Goal: Communication & Community: Answer question/provide support

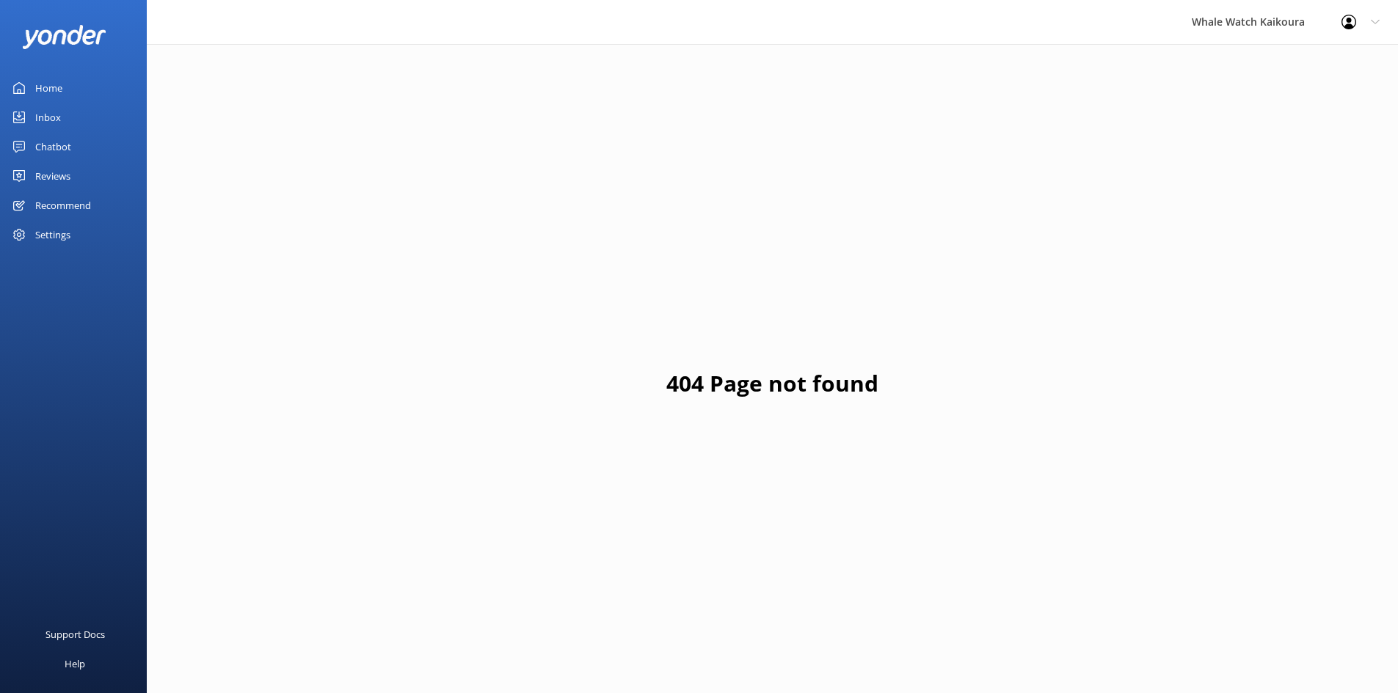
click at [85, 117] on link "Inbox" at bounding box center [73, 117] width 147 height 29
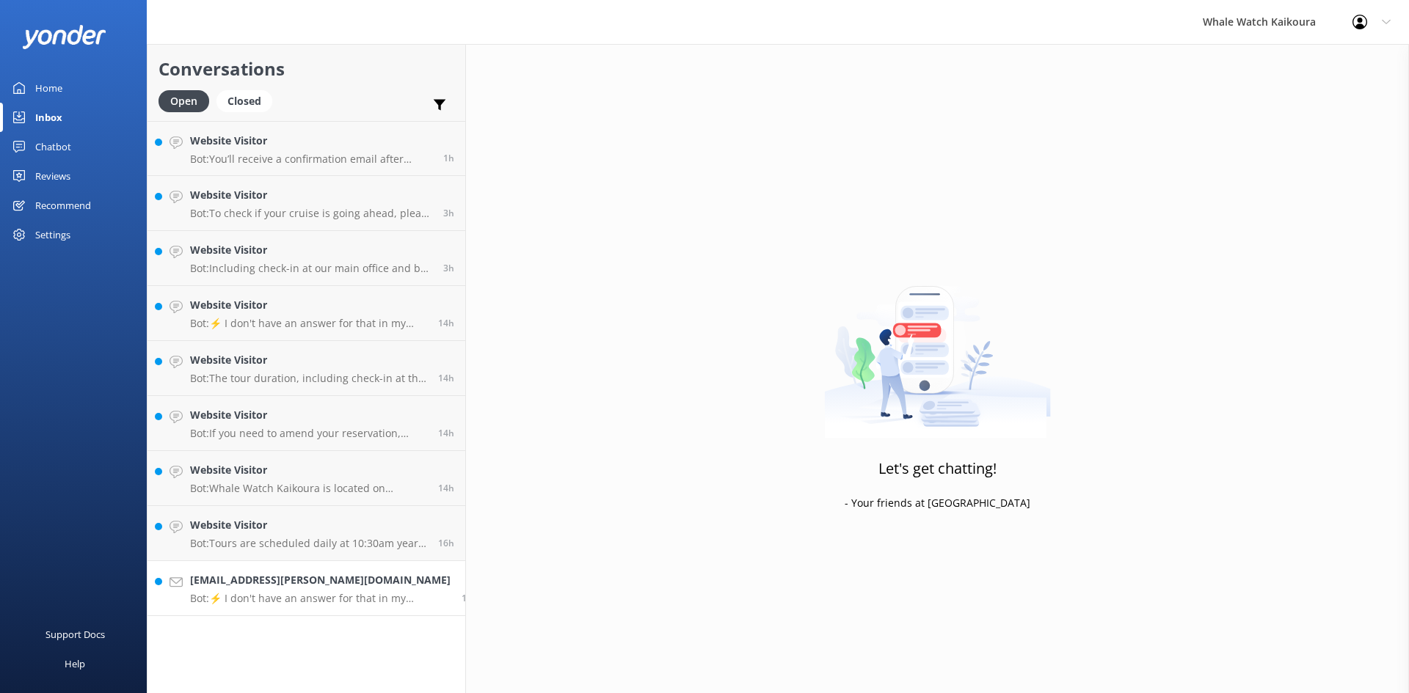
click at [290, 580] on h4 "[EMAIL_ADDRESS][PERSON_NAME][DOMAIN_NAME]" at bounding box center [320, 580] width 260 height 16
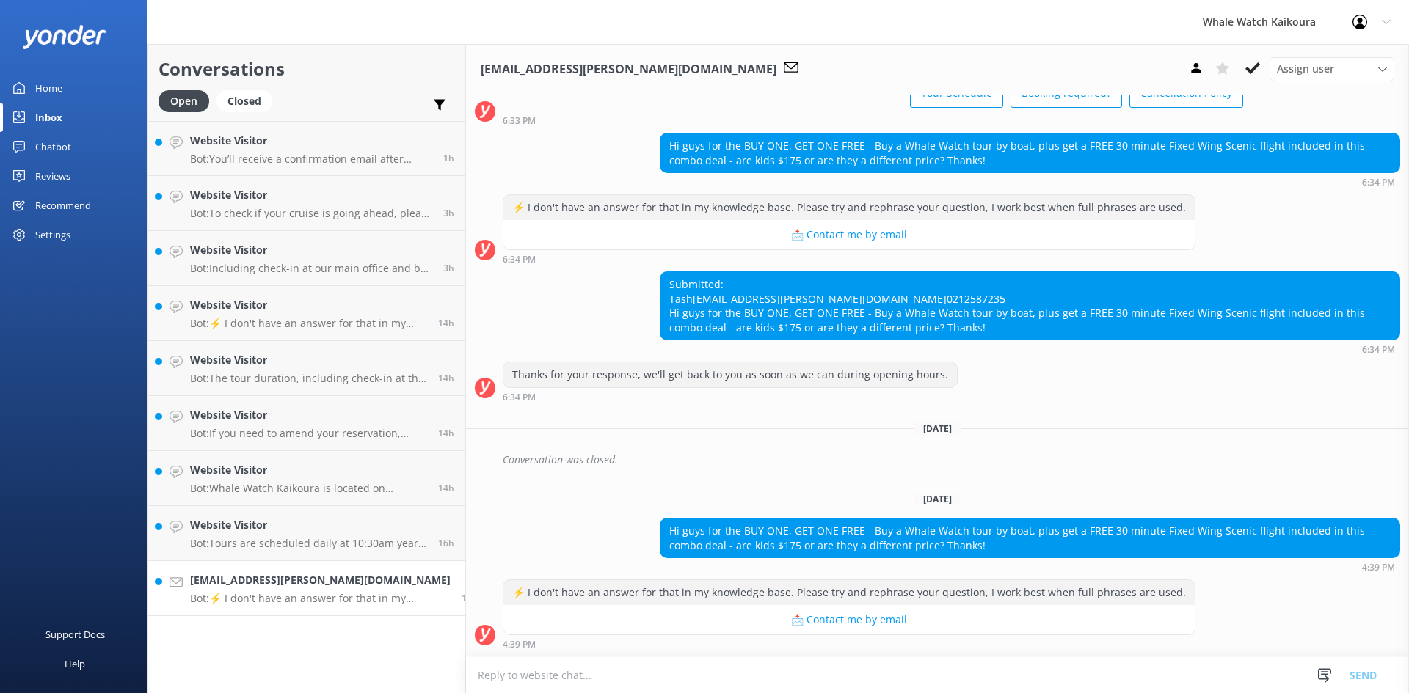
scroll to position [138, 0]
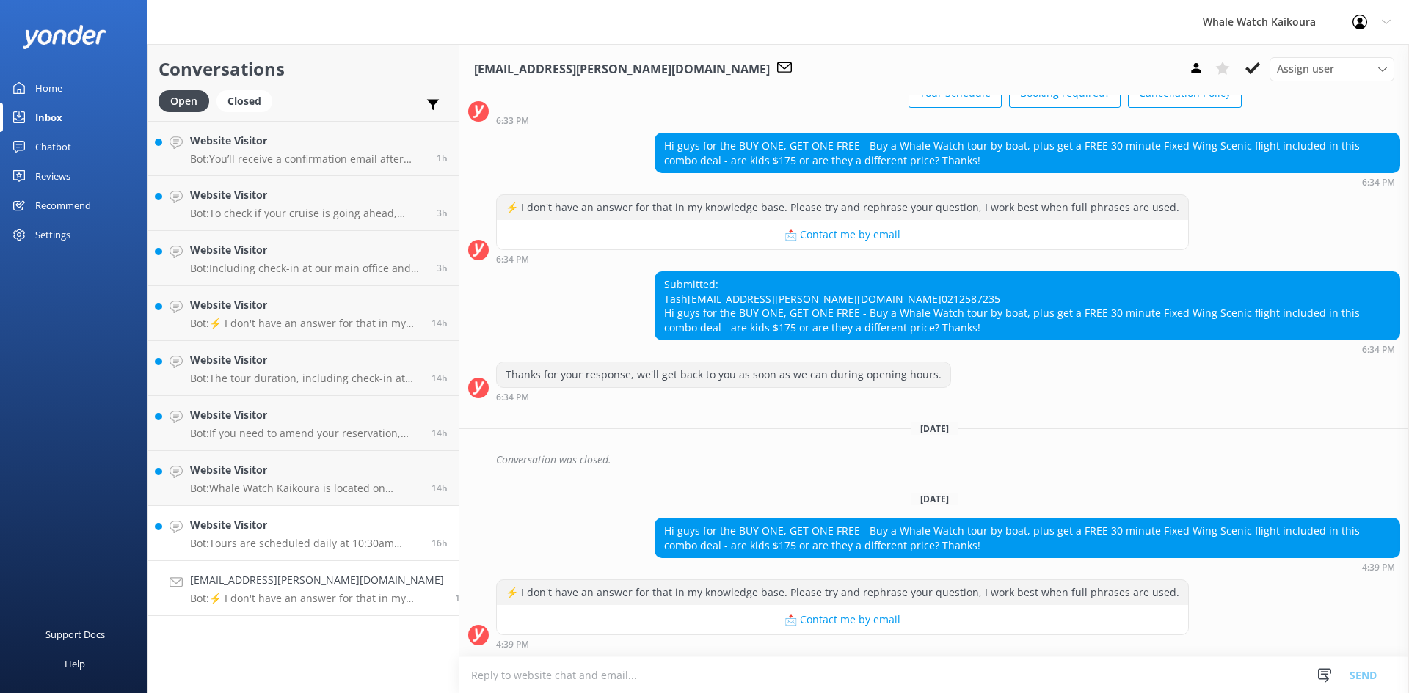
click at [331, 544] on p "Bot: Tours are scheduled daily at 10:30am year-round. Additional tours at 07:45…" at bounding box center [305, 543] width 230 height 13
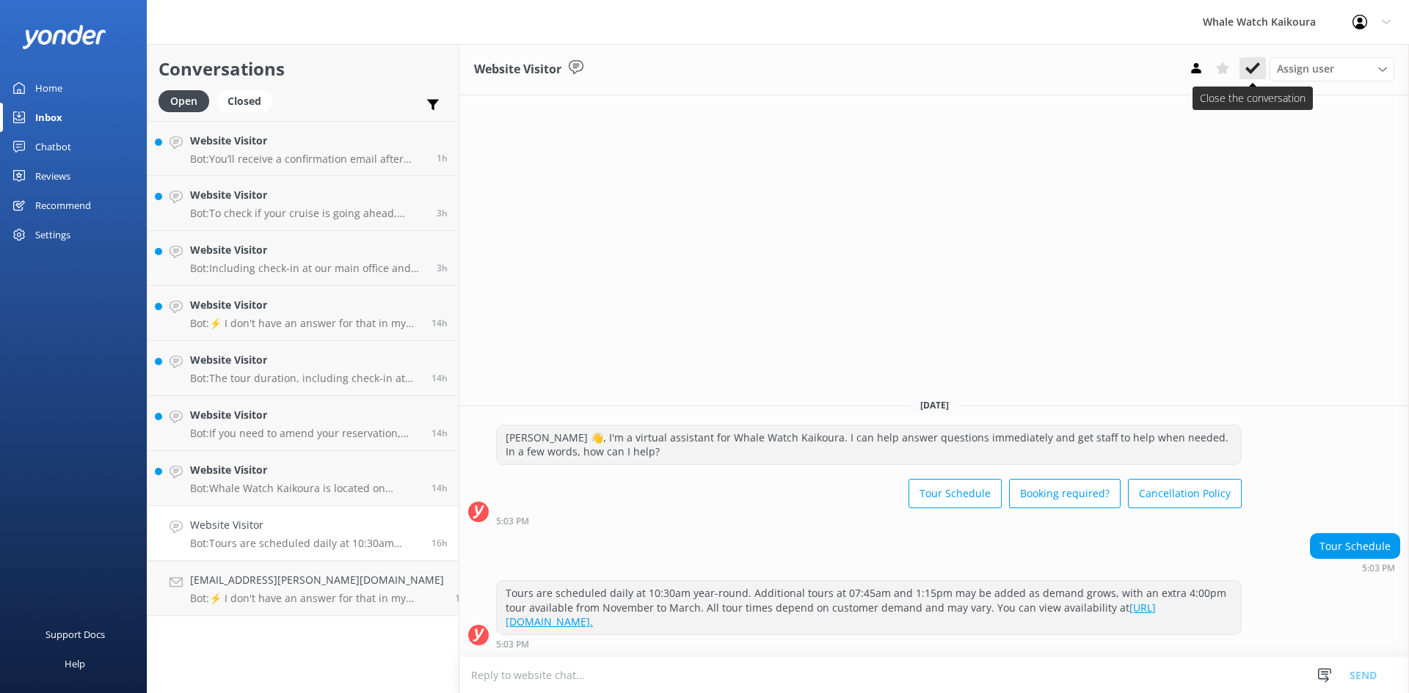
click at [1252, 66] on icon at bounding box center [1252, 68] width 15 height 15
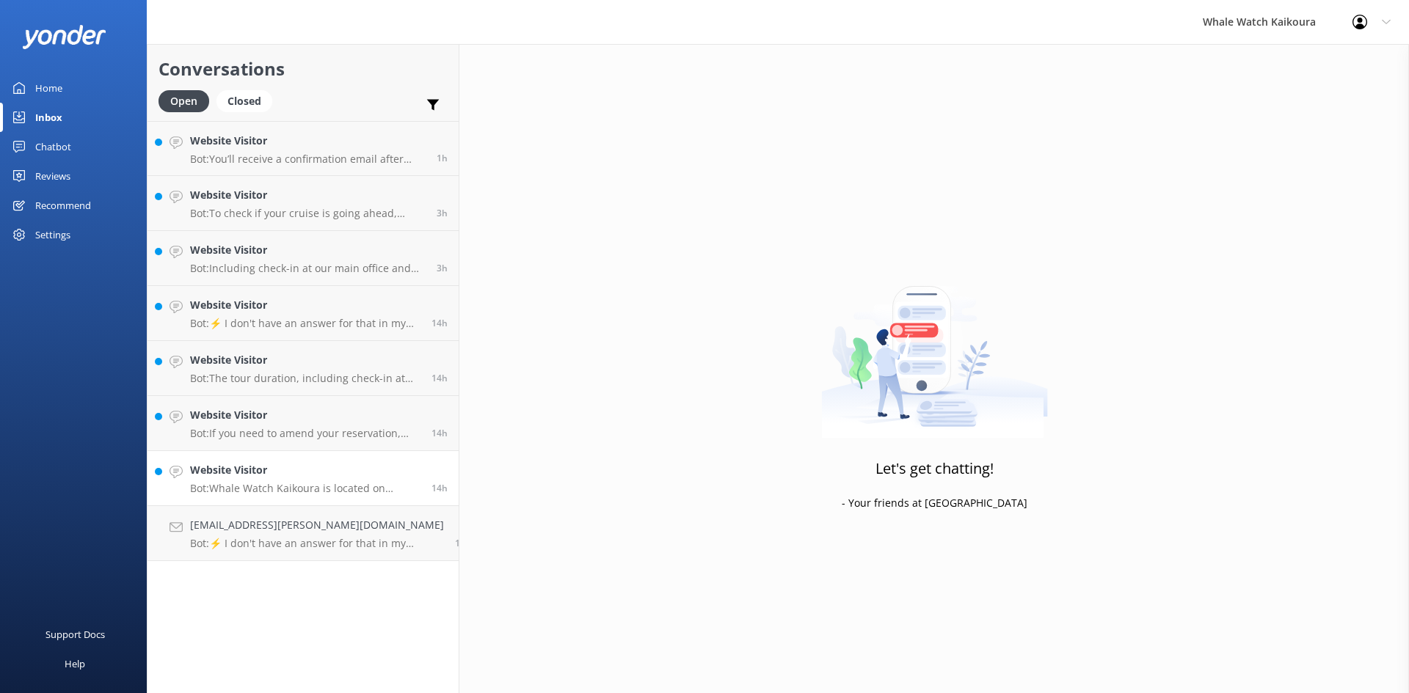
click at [341, 477] on h4 "Website Visitor" at bounding box center [305, 470] width 230 height 16
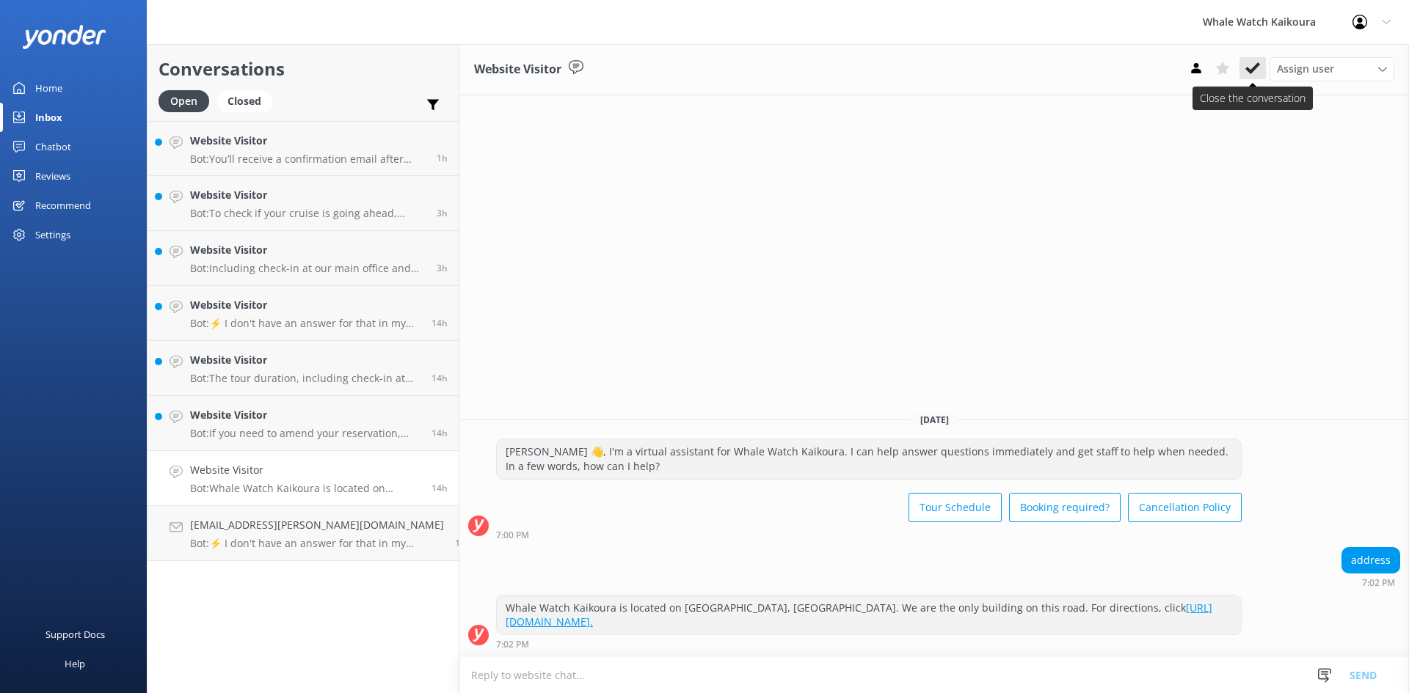
click at [1268, 64] on div "Assign user Customer Support Wiremu Stone Abba kahu [PERSON_NAME] [PERSON_NAME]…" at bounding box center [1288, 68] width 211 height 23
click at [1261, 67] on button at bounding box center [1252, 68] width 26 height 22
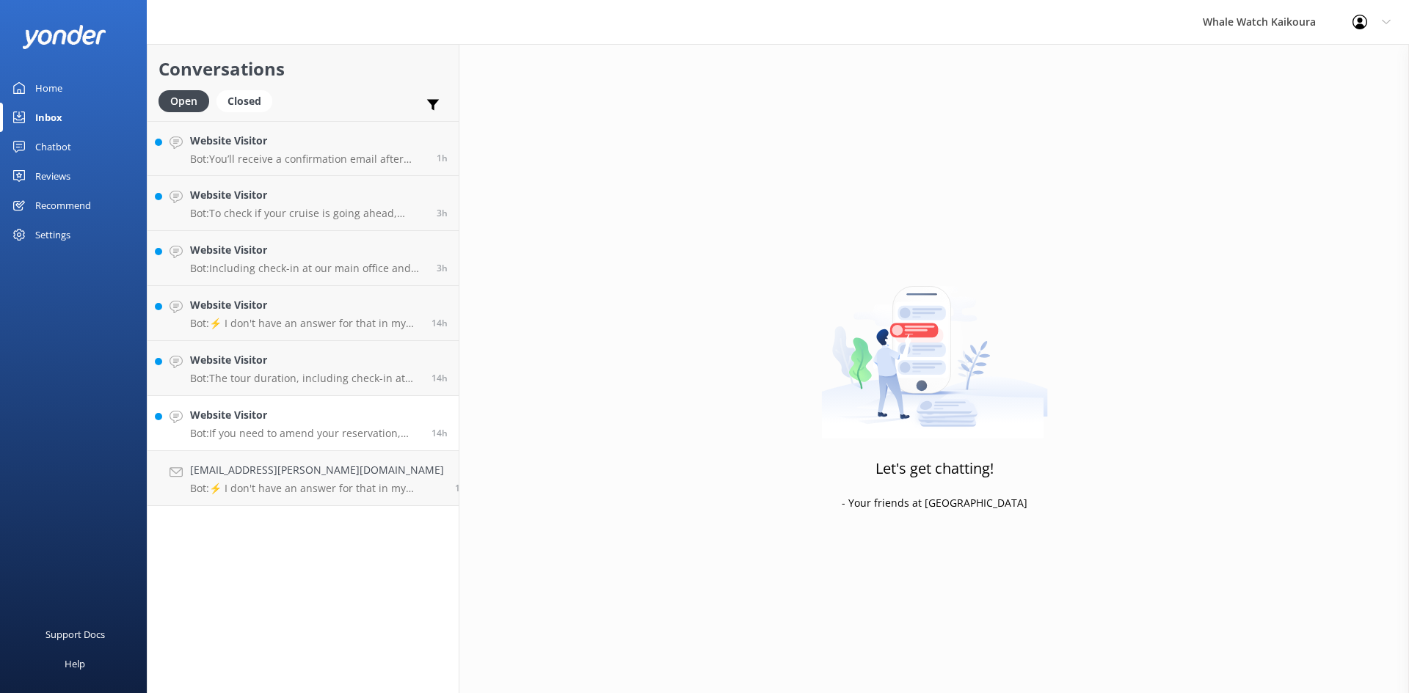
click at [376, 416] on h4 "Website Visitor" at bounding box center [305, 415] width 230 height 16
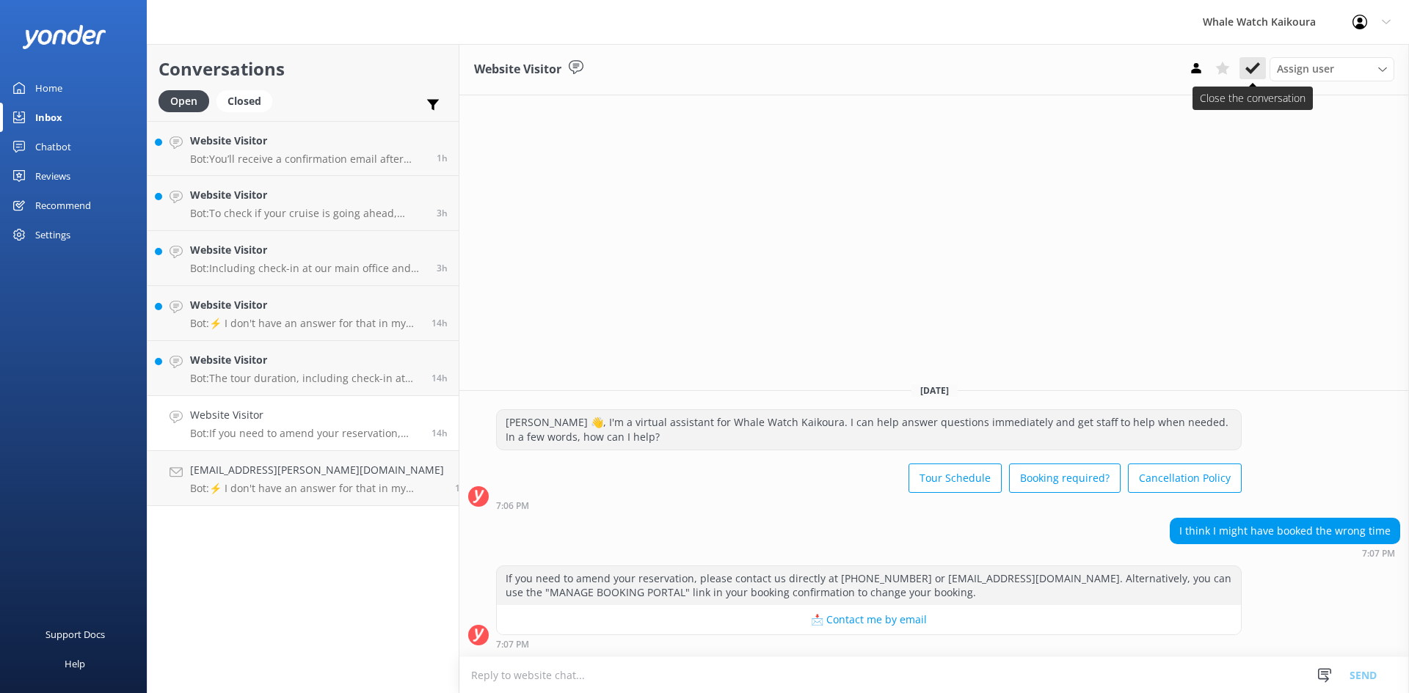
click at [1258, 61] on icon at bounding box center [1252, 68] width 15 height 15
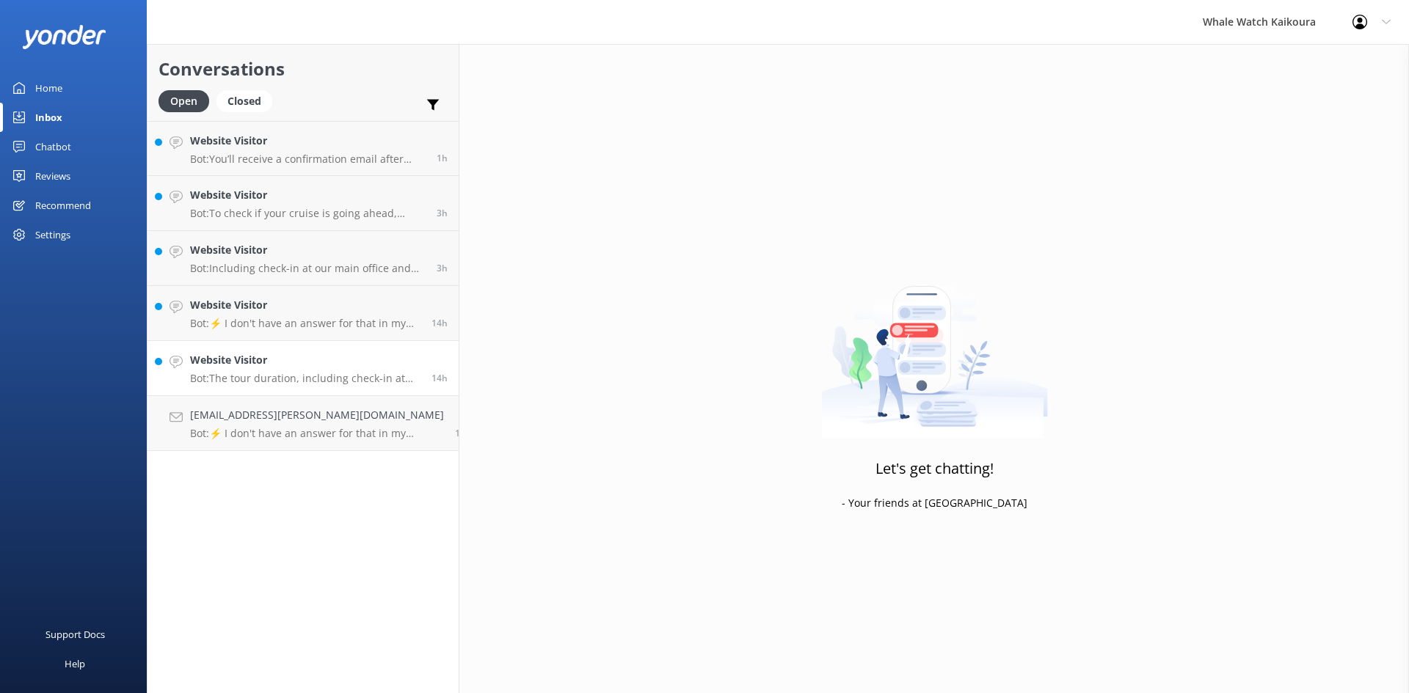
click at [324, 368] on h4 "Website Visitor" at bounding box center [305, 360] width 230 height 16
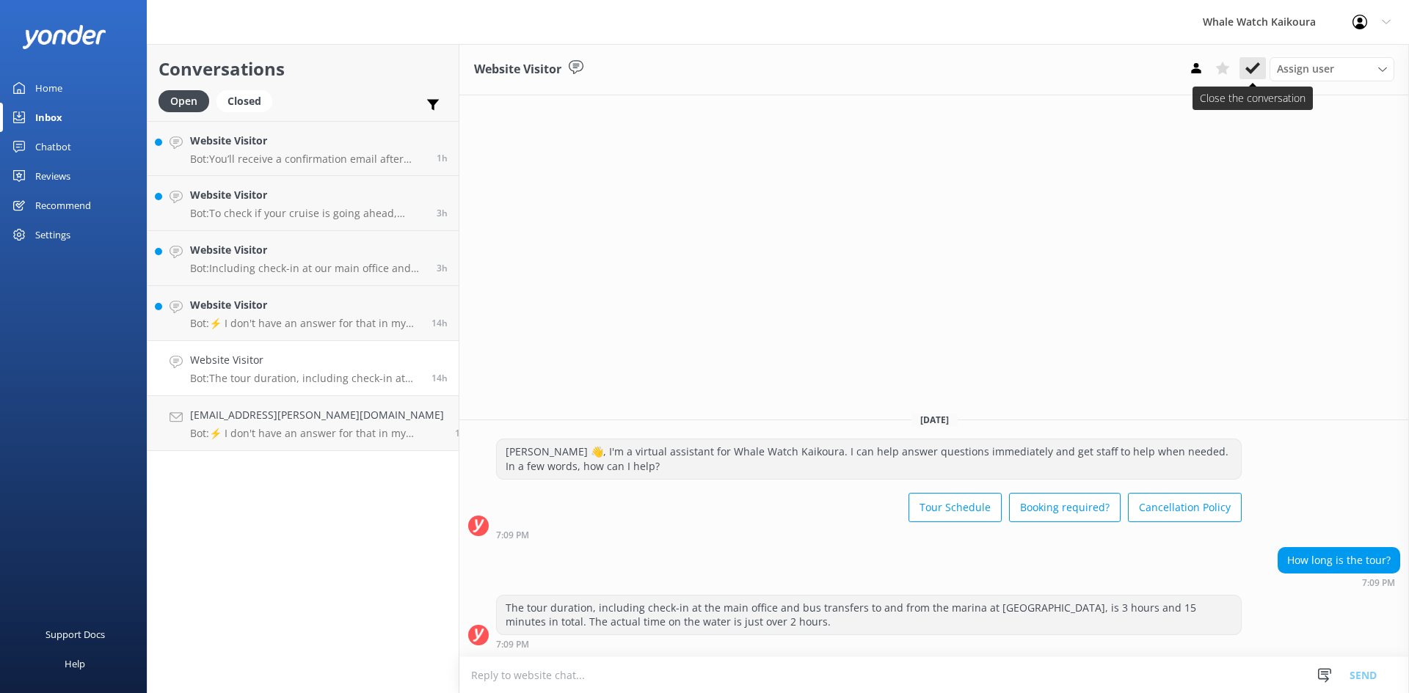
click at [1250, 66] on icon at bounding box center [1252, 68] width 15 height 15
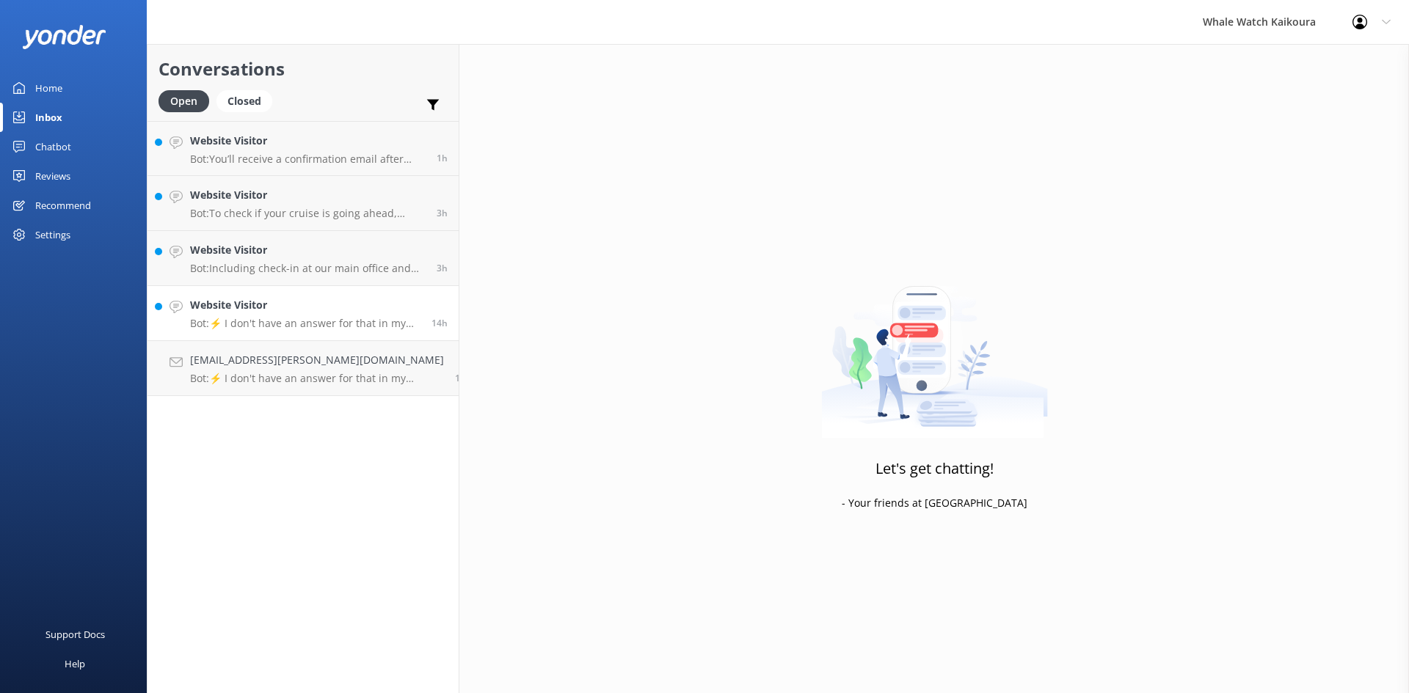
click at [313, 298] on h4 "Website Visitor" at bounding box center [305, 305] width 230 height 16
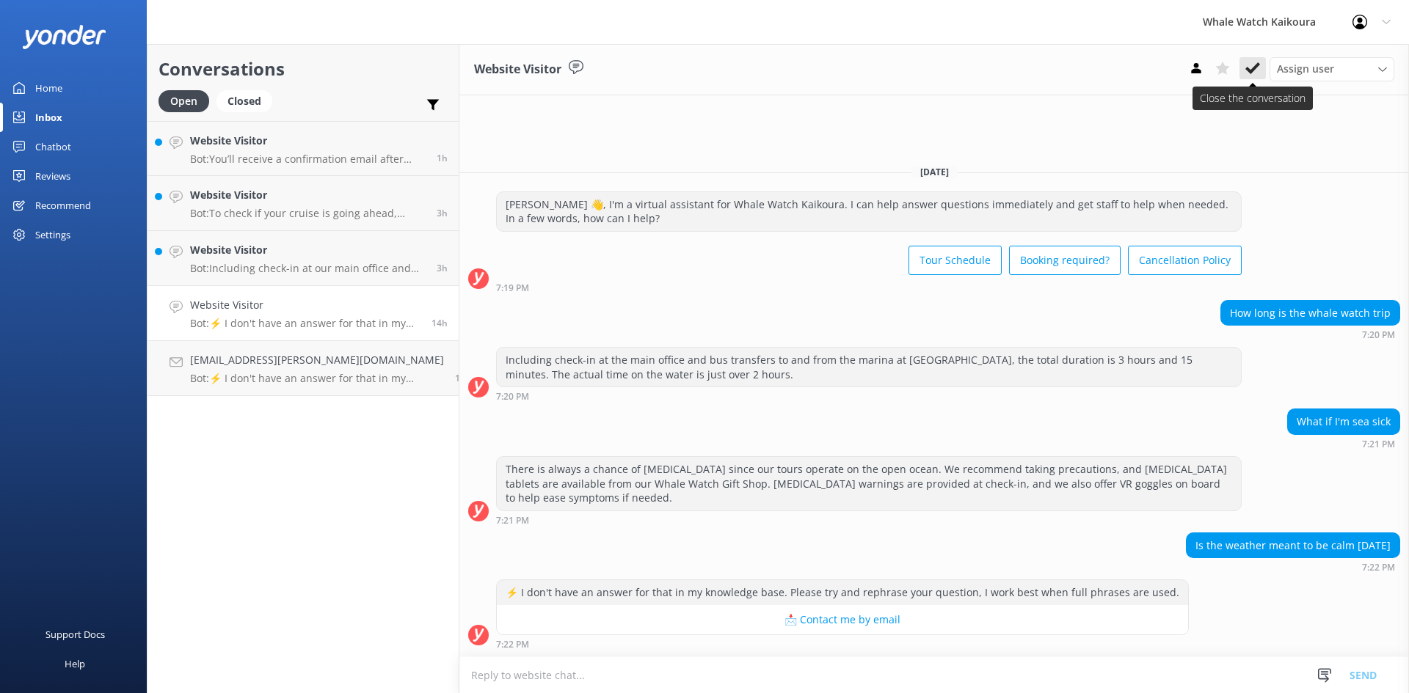
click at [1253, 67] on icon at bounding box center [1252, 68] width 15 height 15
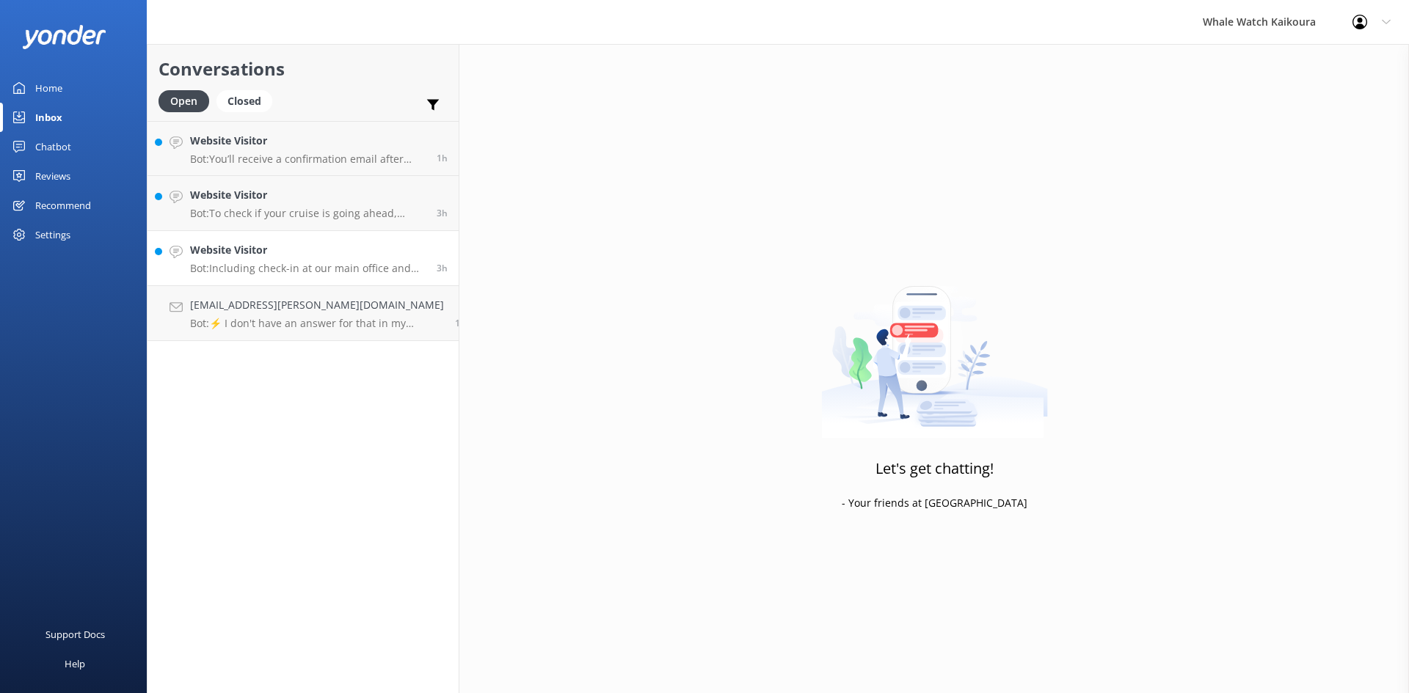
click at [368, 262] on p "Bot: Including check-in at our main office and bus transfers to and from our ma…" at bounding box center [308, 268] width 236 height 13
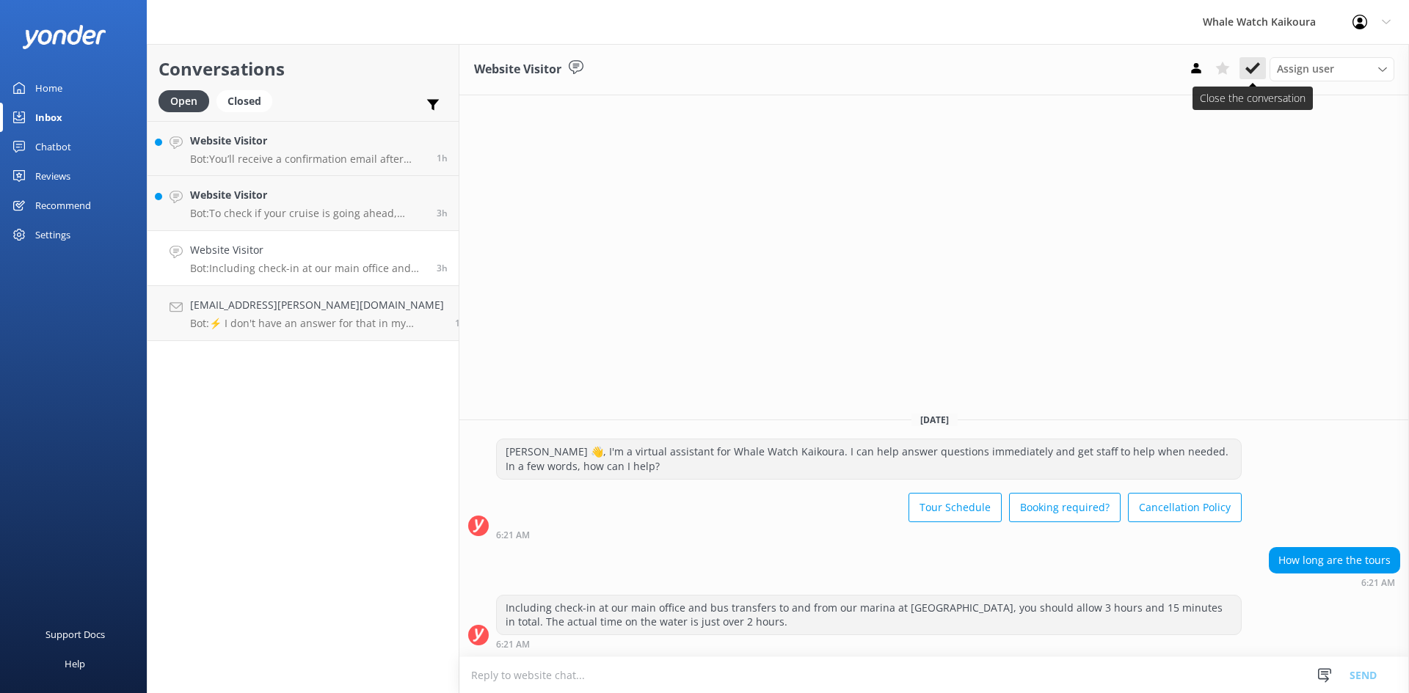
click at [1256, 65] on use at bounding box center [1252, 68] width 15 height 12
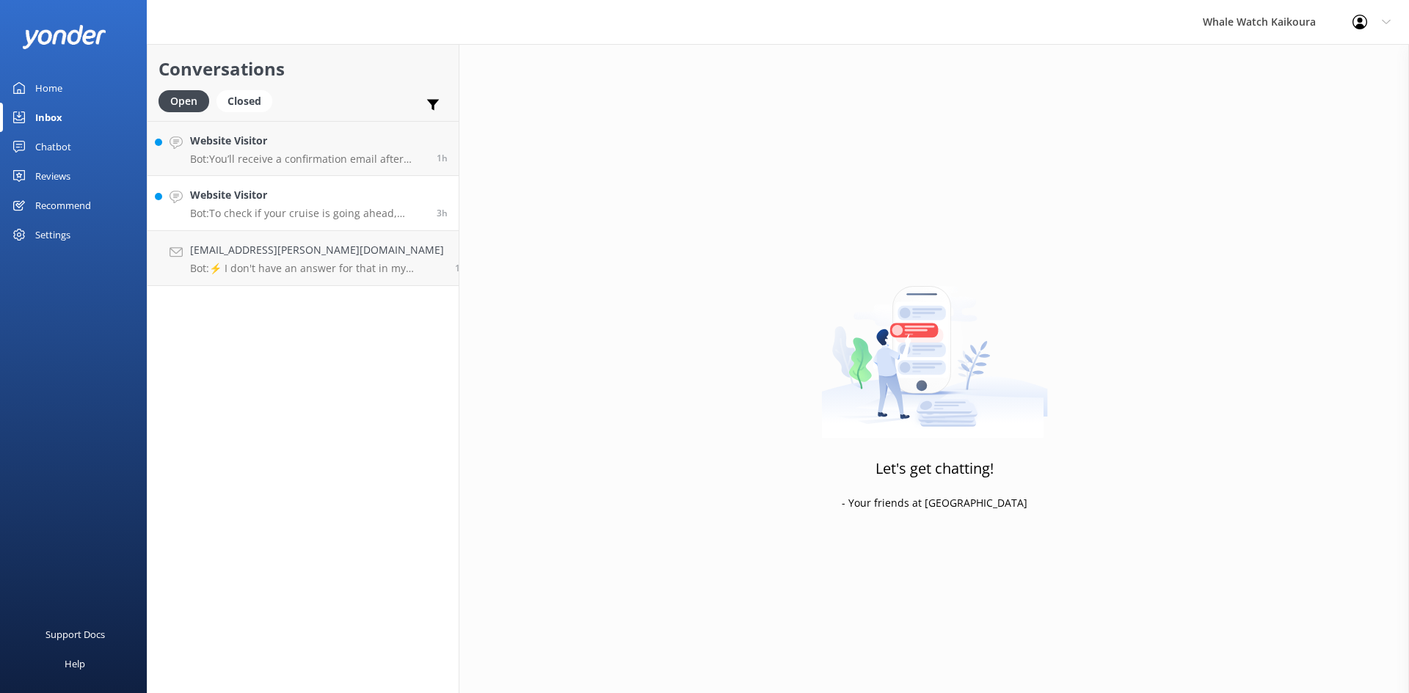
click at [340, 180] on link "Website Visitor Bot: To check if your cruise is going ahead, please click the C…" at bounding box center [302, 203] width 311 height 55
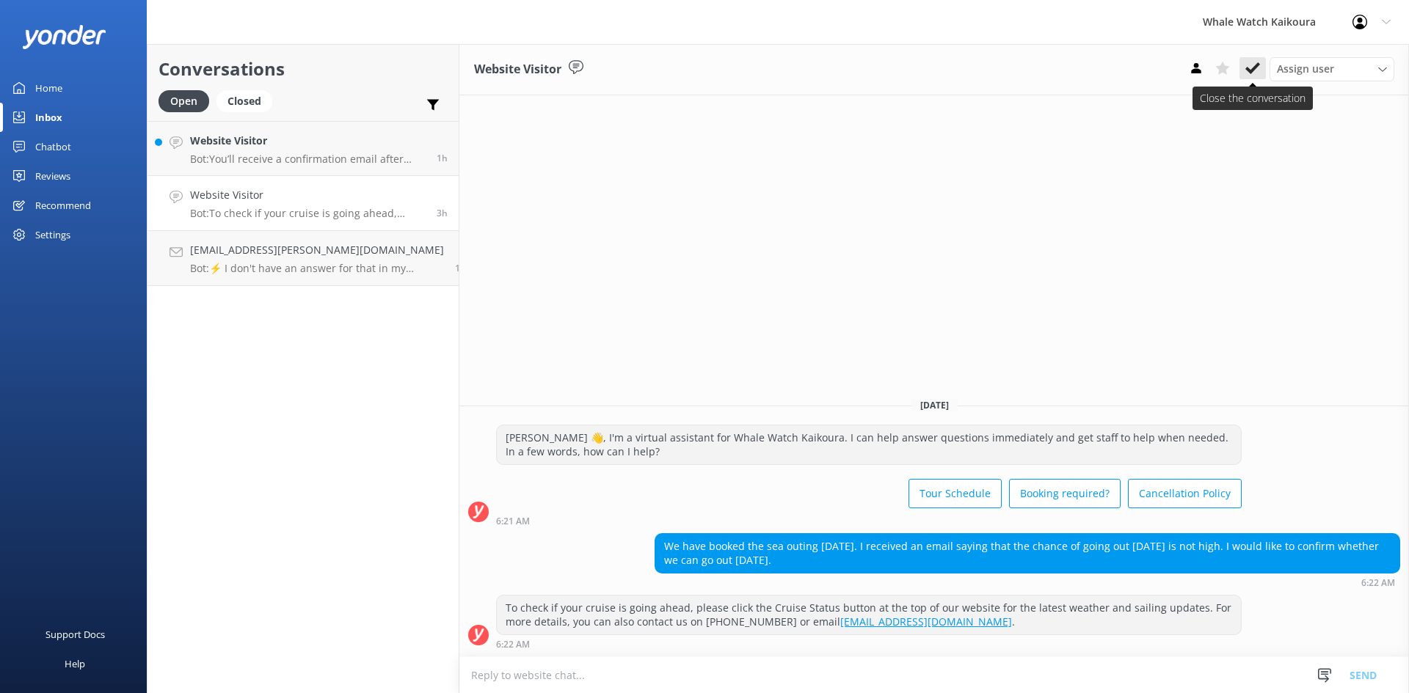
click at [1257, 68] on use at bounding box center [1252, 68] width 15 height 12
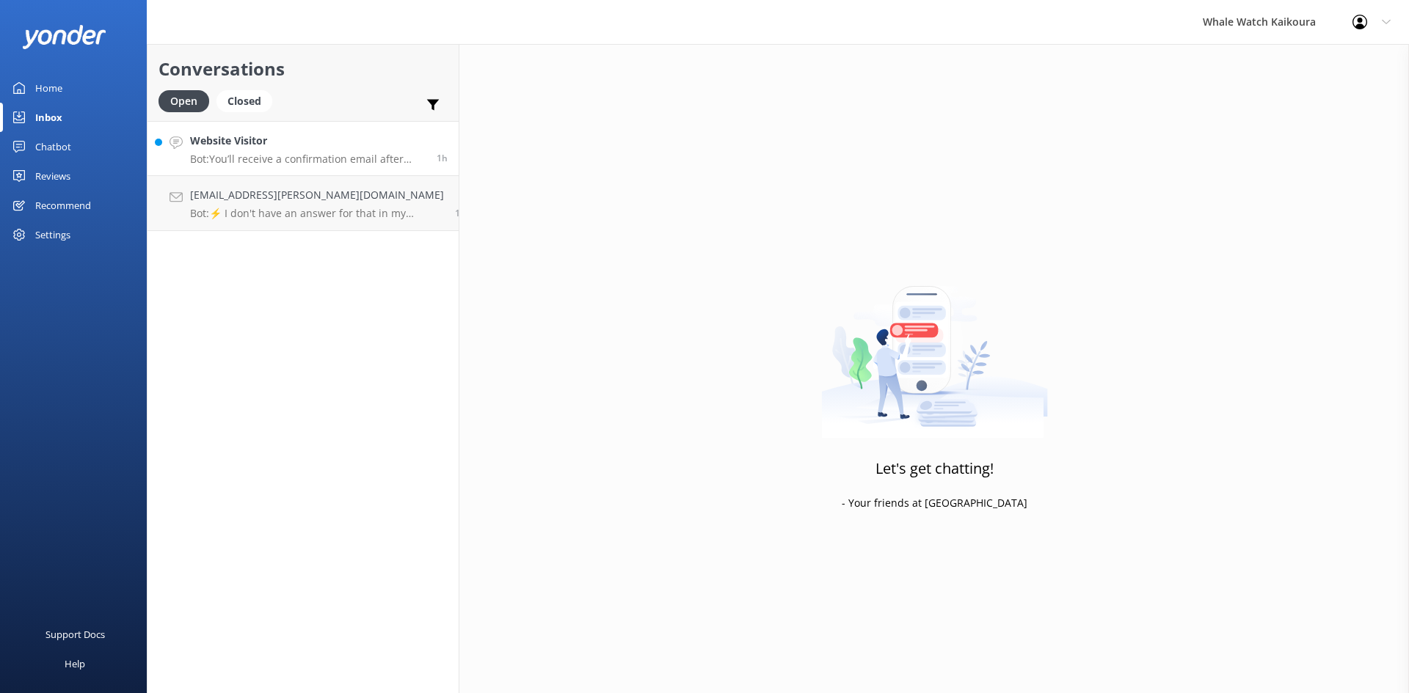
click at [359, 167] on link "Website Visitor Bot: You’ll receive a confirmation email after booking. If you’…" at bounding box center [302, 148] width 311 height 55
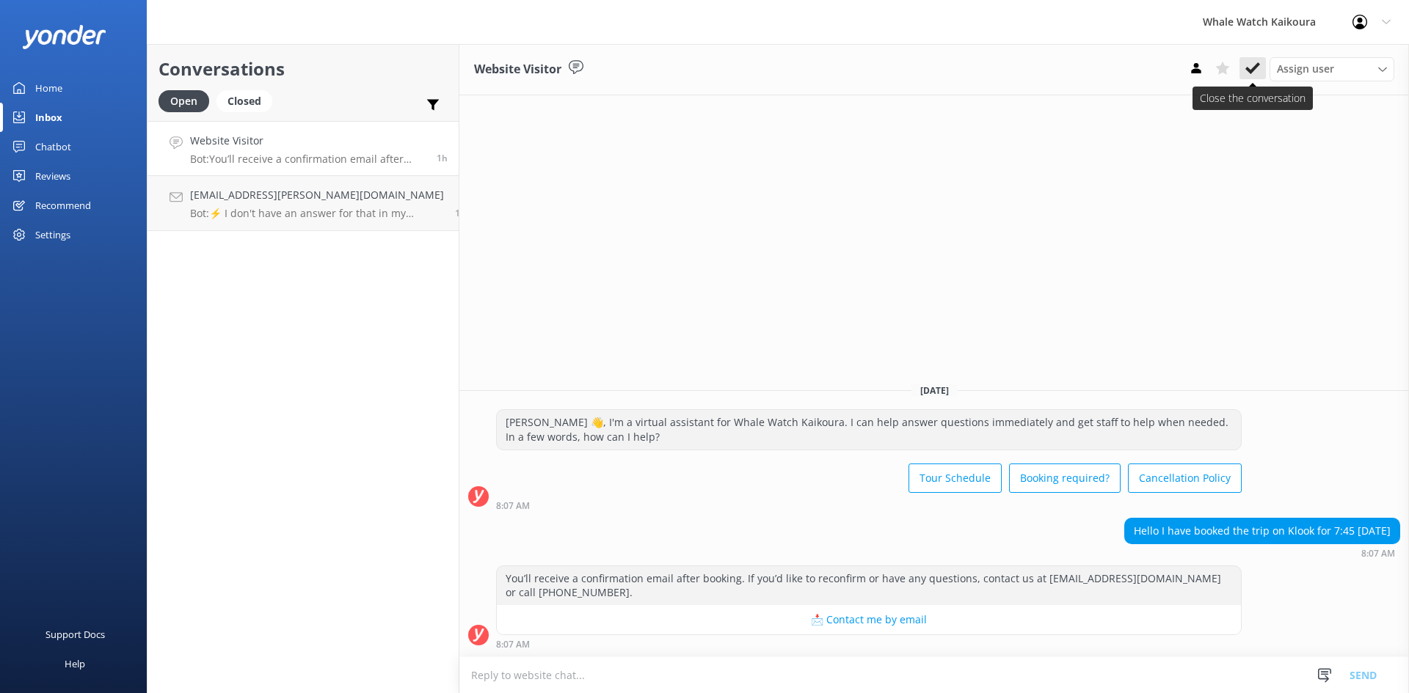
click at [1262, 77] on button at bounding box center [1252, 68] width 26 height 22
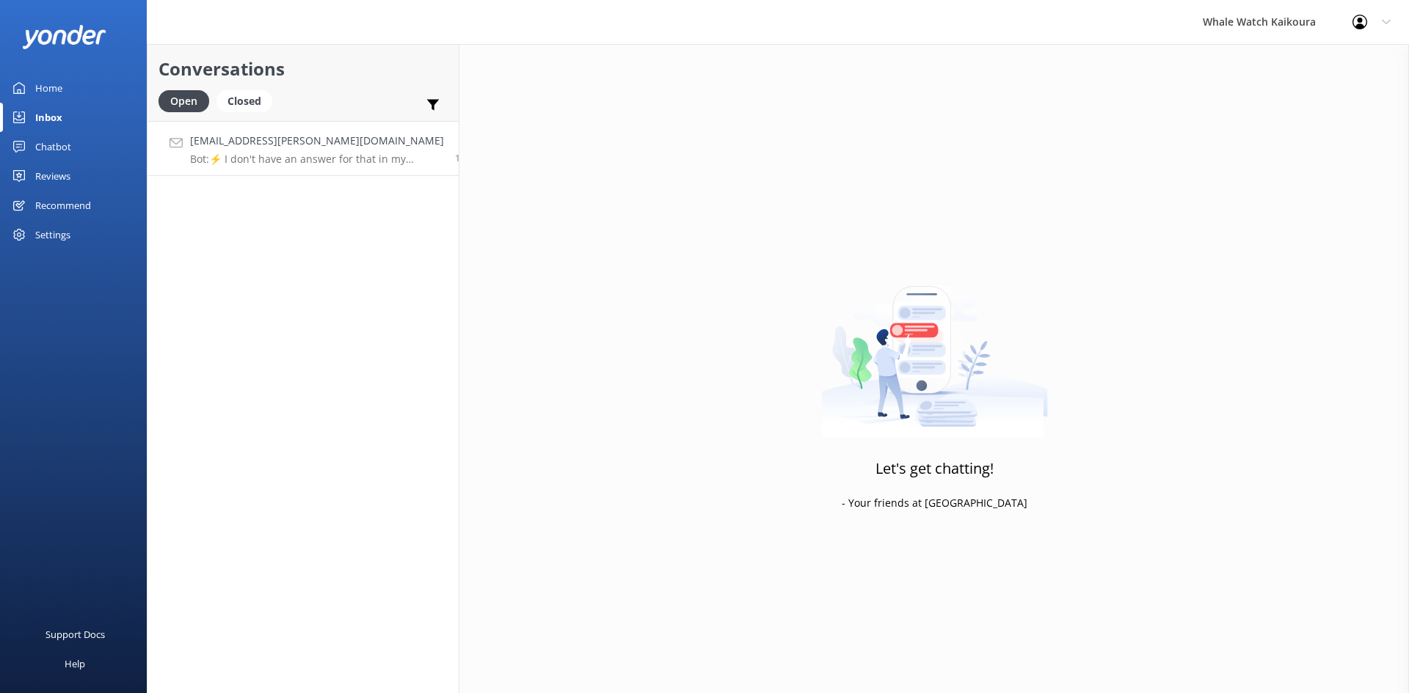
click at [292, 150] on div "[EMAIL_ADDRESS][PERSON_NAME][DOMAIN_NAME] Bot: ⚡ I don't have an answer for tha…" at bounding box center [317, 149] width 254 height 32
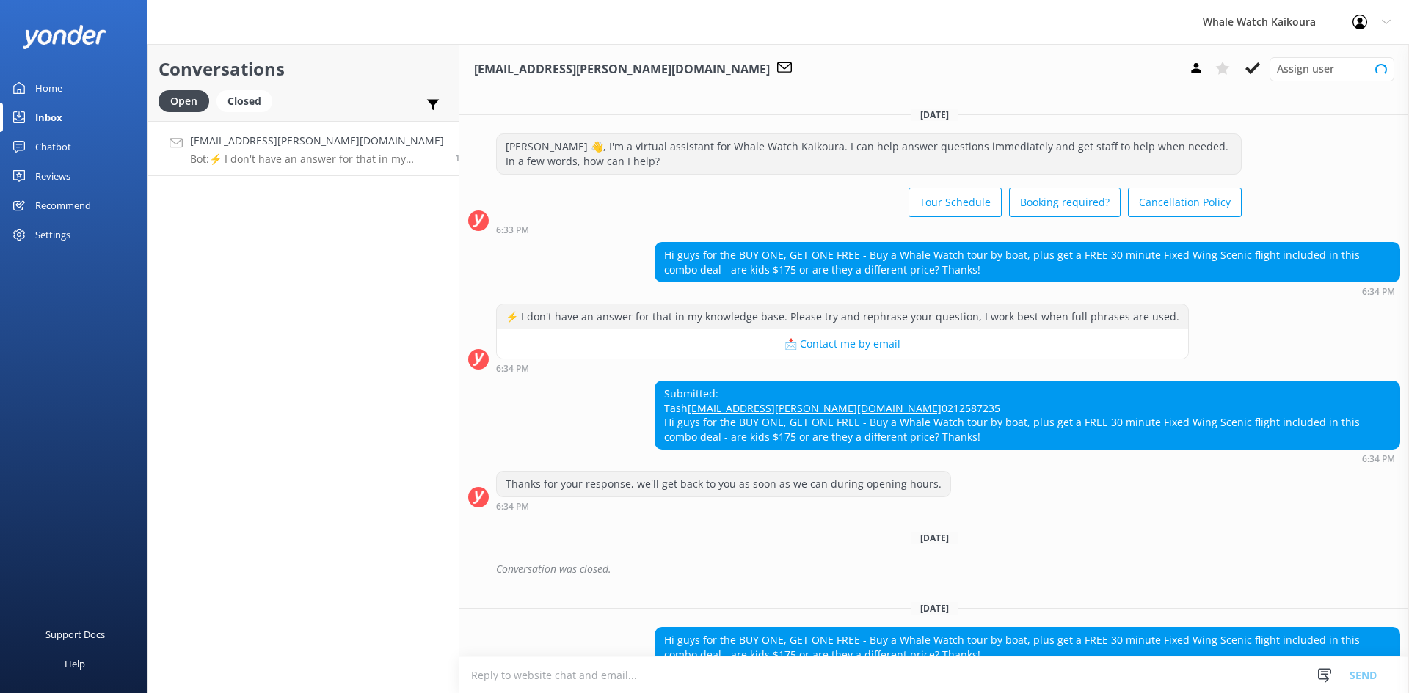
scroll to position [138, 0]
